Goal: Transaction & Acquisition: Purchase product/service

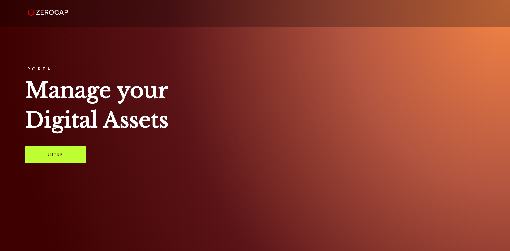
click at [53, 162] on link "Enter" at bounding box center [55, 155] width 61 height 18
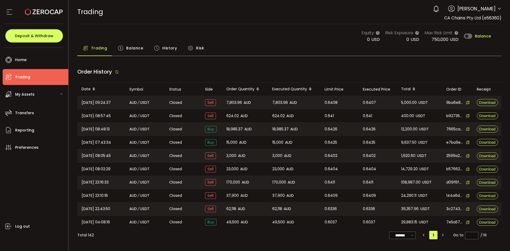
type input "***"
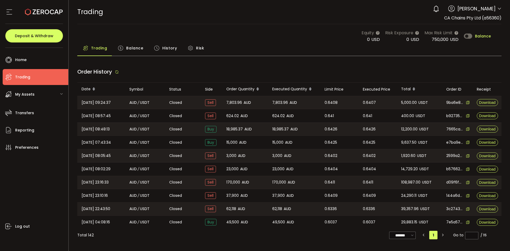
type input "***"
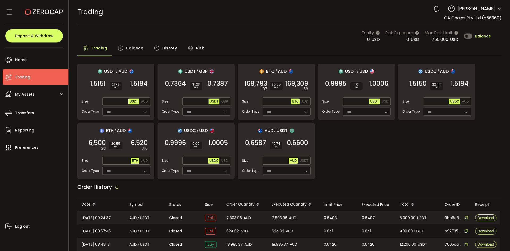
click at [327, 166] on div "USDT / AUD 1.5151 SELL 21.78 BPS 1.5184 BUY Size Max USDT AUD Order Type *** FO…" at bounding box center [289, 121] width 424 height 115
